Goal: Find specific page/section

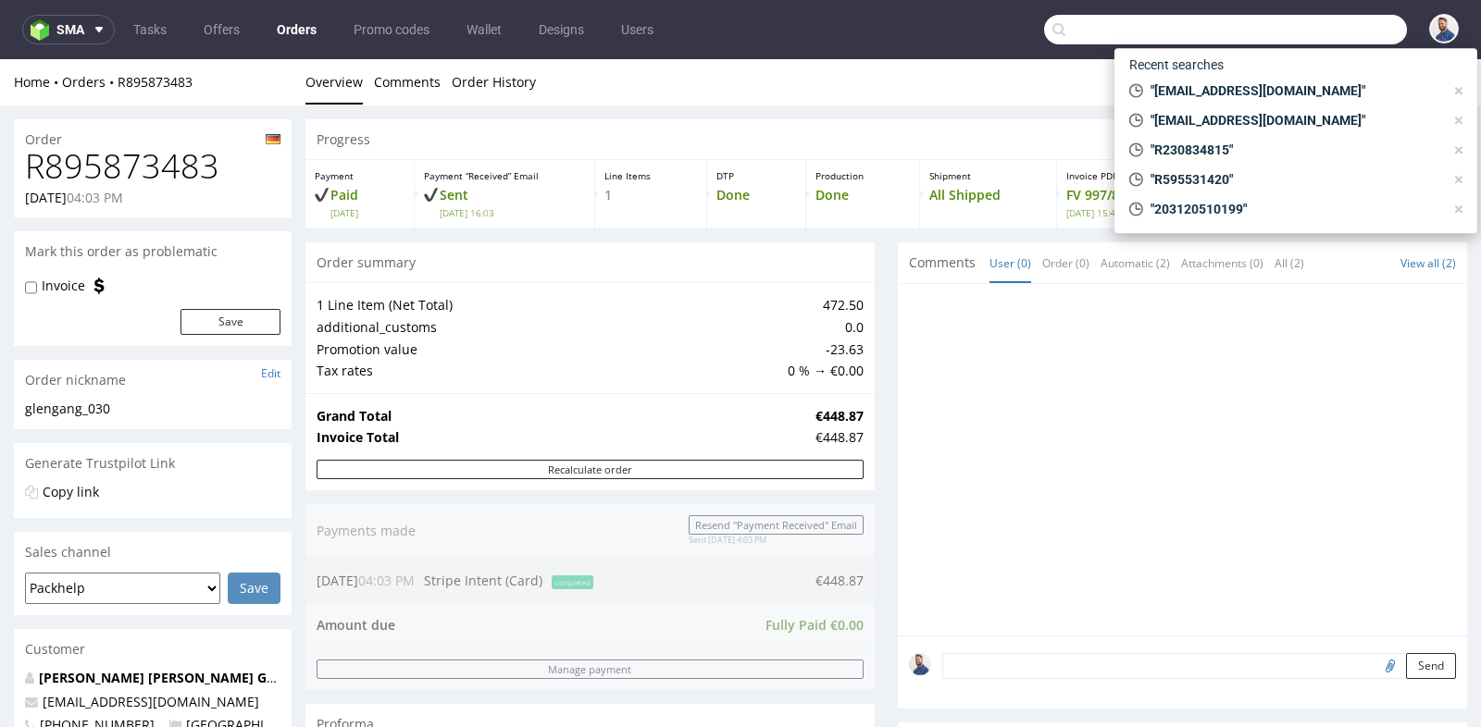
click at [1322, 26] on input "text" at bounding box center [1225, 30] width 363 height 30
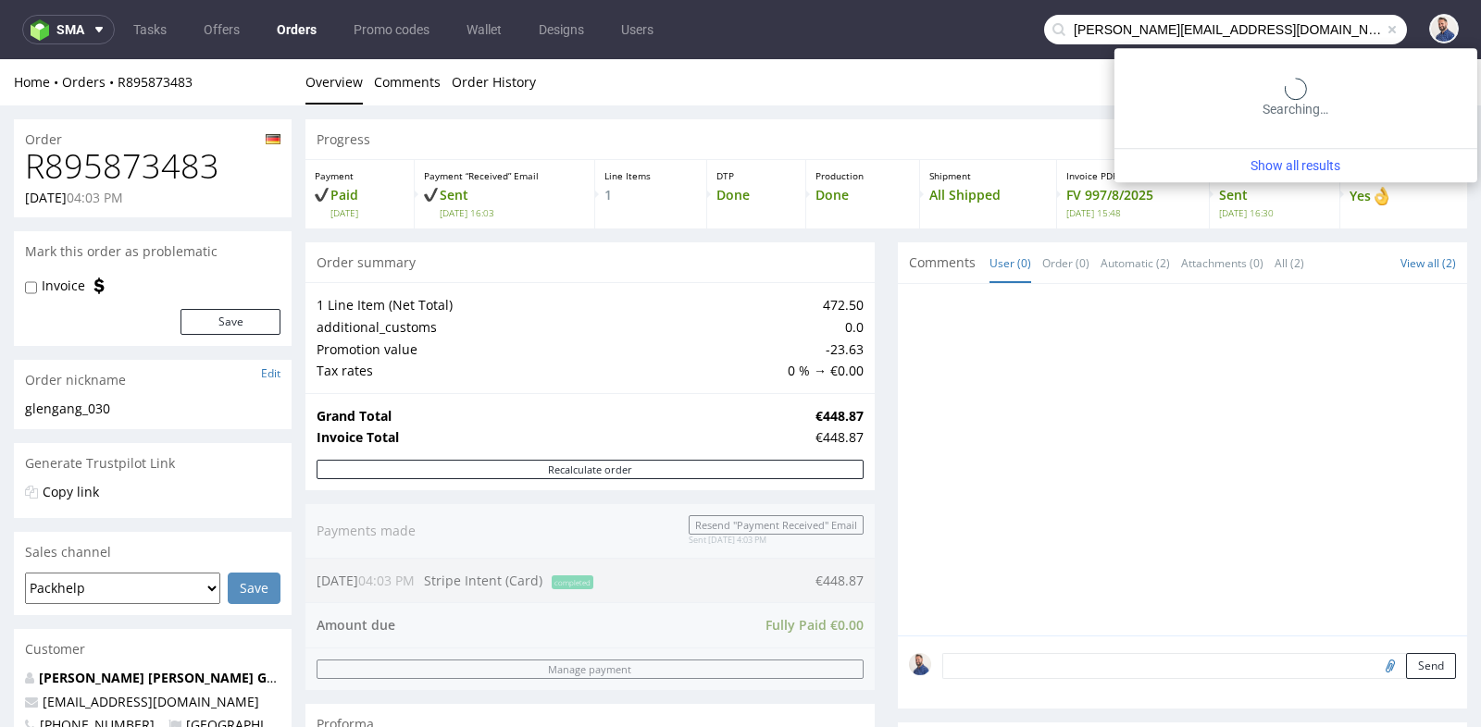
type input "[PERSON_NAME][EMAIL_ADDRESS][DOMAIN_NAME]"
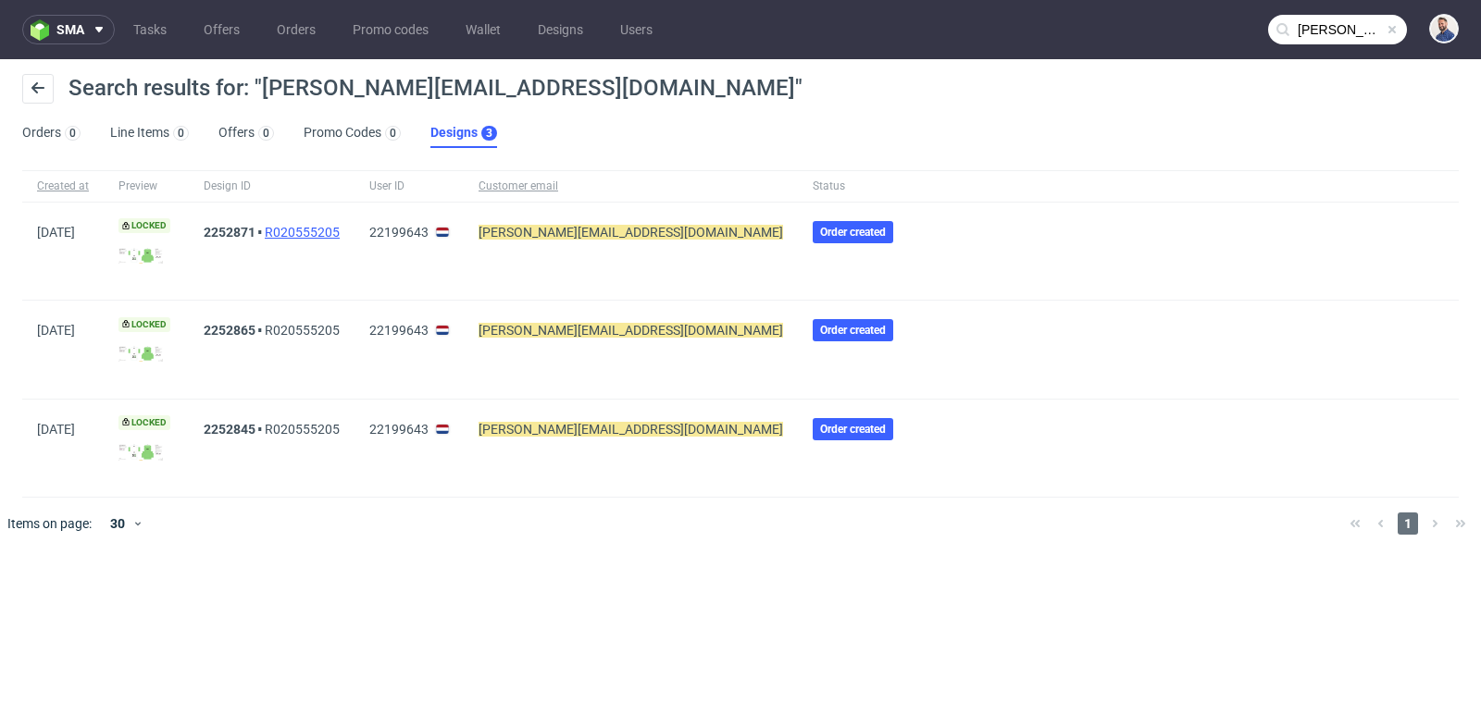
click at [340, 231] on link "R020555205" at bounding box center [302, 232] width 75 height 15
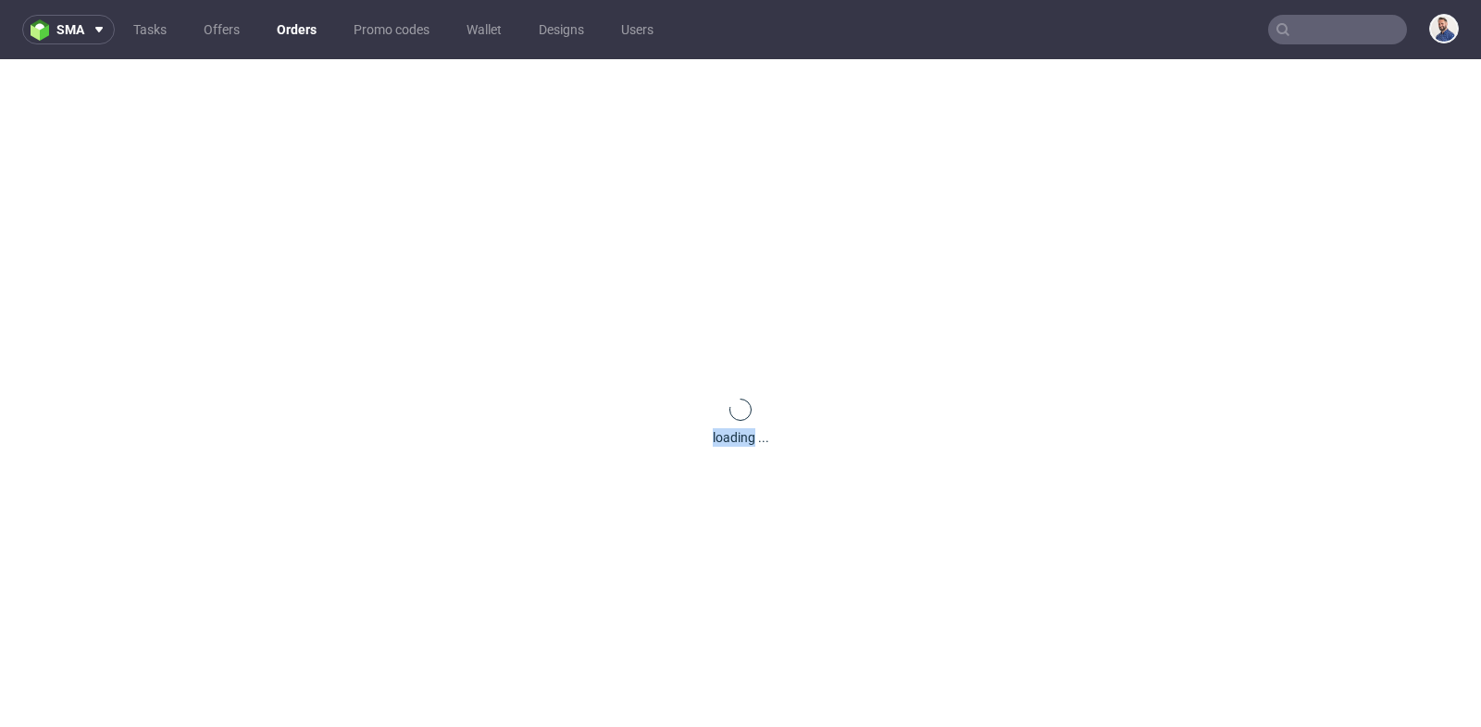
click at [343, 231] on div "loading ..." at bounding box center [740, 422] width 1481 height 727
